Goal: Task Accomplishment & Management: Use online tool/utility

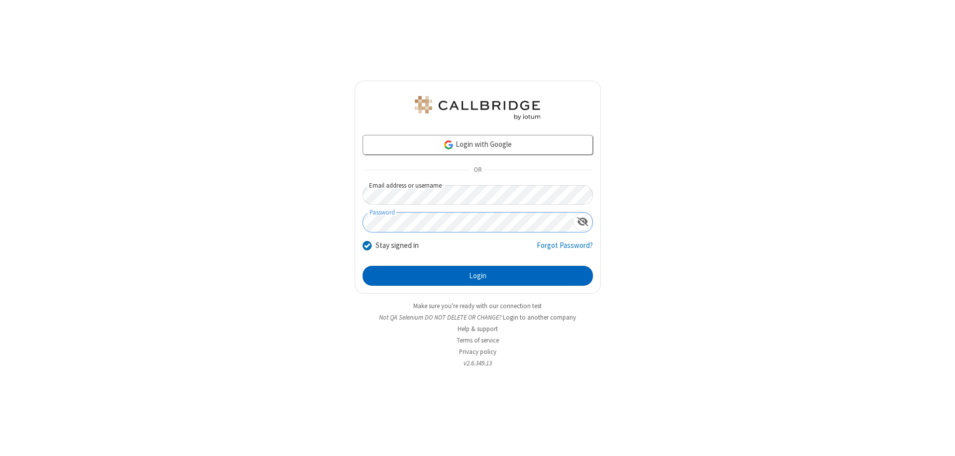
click at [478, 276] on button "Login" at bounding box center [478, 276] width 230 height 20
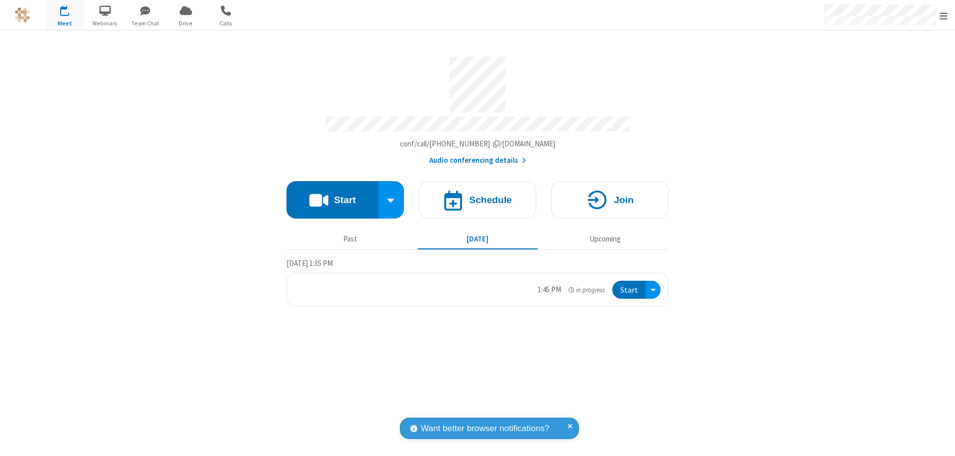
click at [944, 15] on span "Open menu" at bounding box center [944, 16] width 8 height 10
click at [186, 23] on span "Drive" at bounding box center [185, 23] width 37 height 9
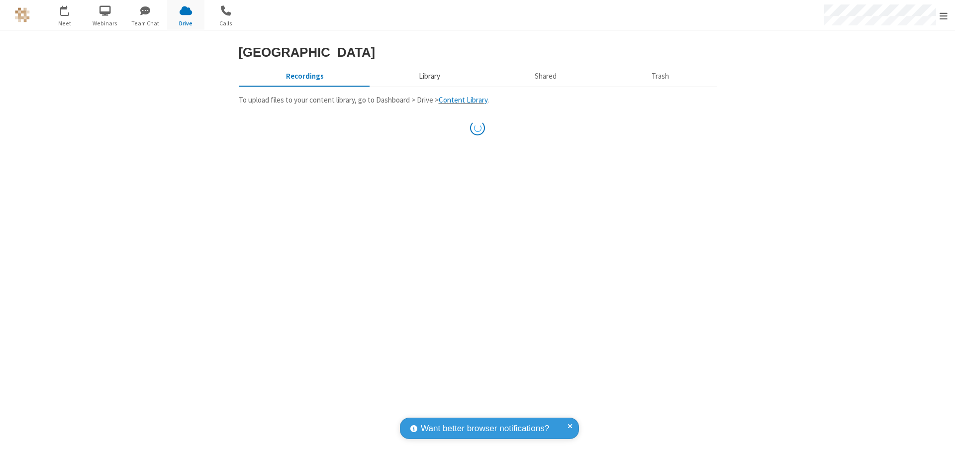
click at [428, 86] on button "Library" at bounding box center [429, 76] width 116 height 19
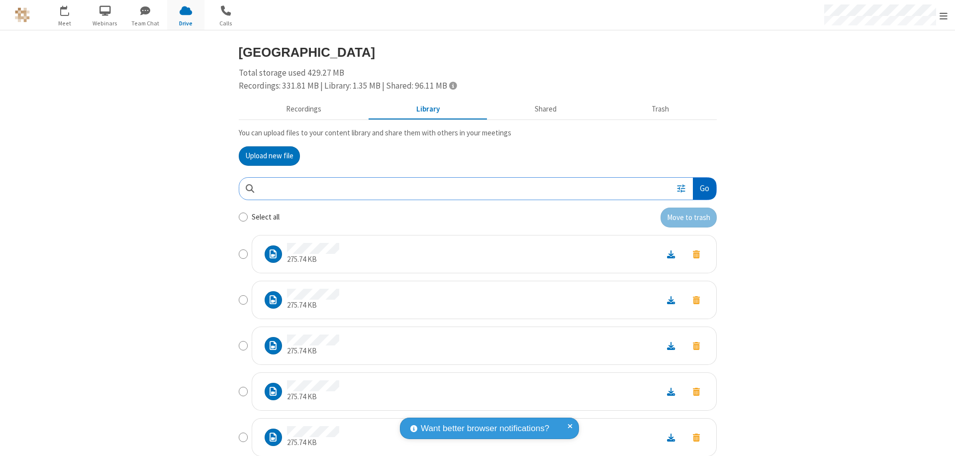
click at [700, 188] on button "Go" at bounding box center [704, 189] width 23 height 22
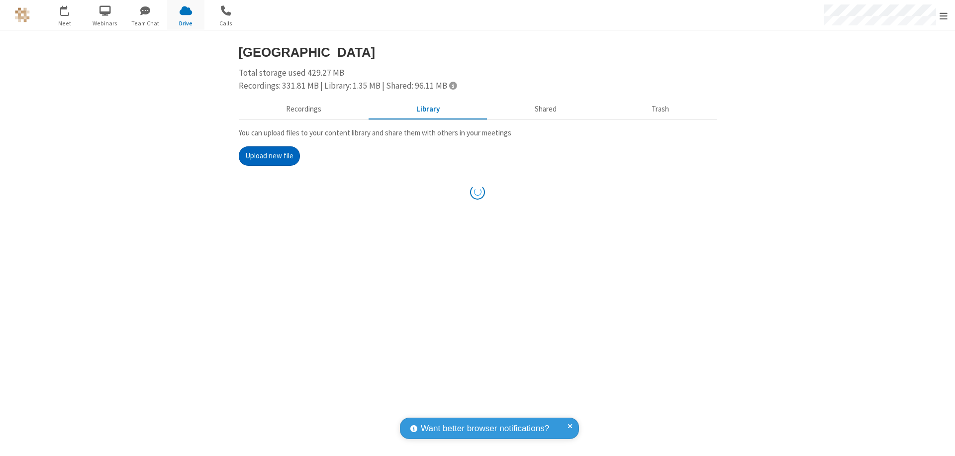
click at [269, 156] on button "Upload new file" at bounding box center [269, 156] width 61 height 20
